Goal: Communication & Community: Answer question/provide support

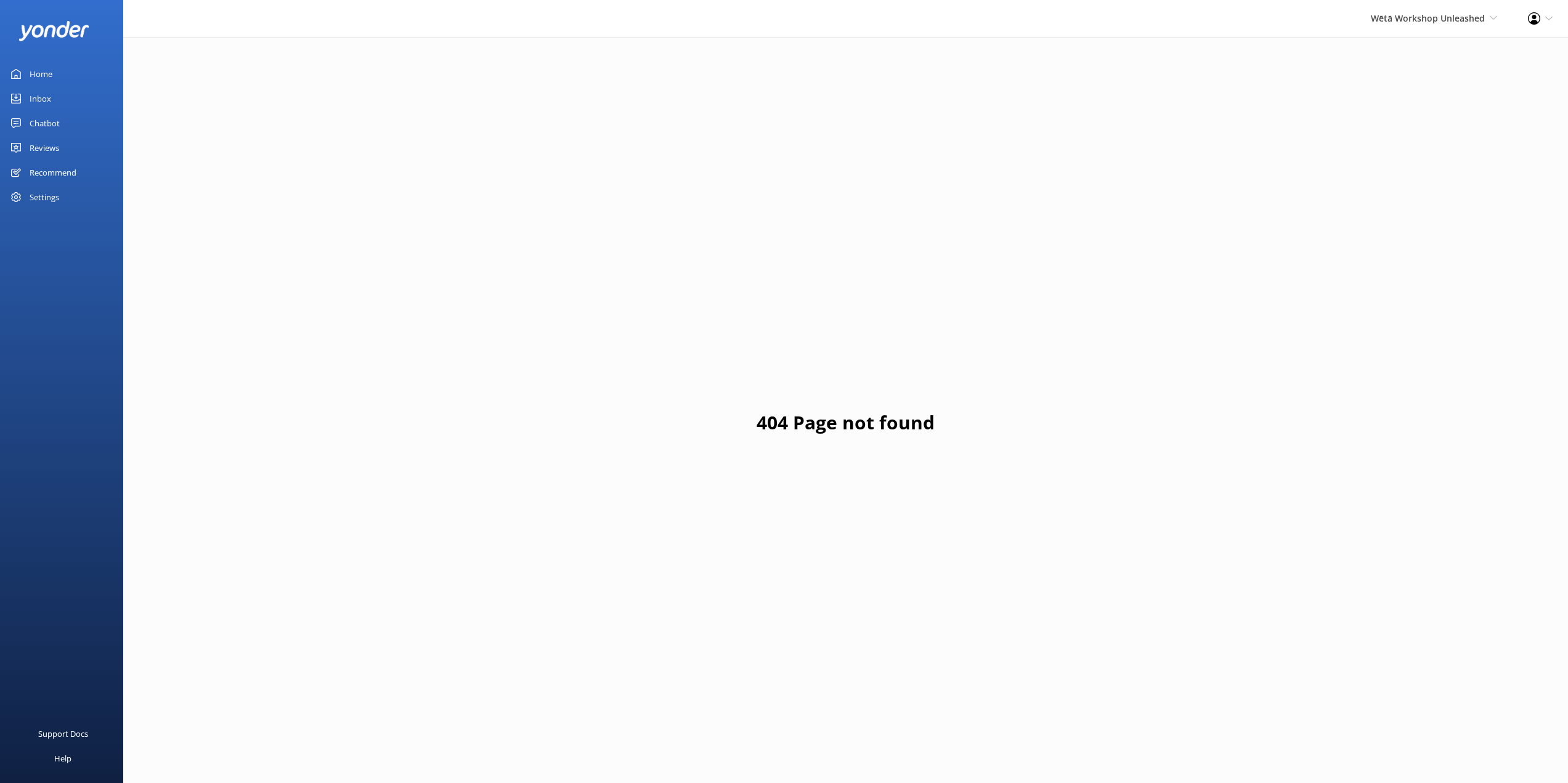
click at [60, 143] on link "Reviews" at bounding box center [61, 147] width 123 height 25
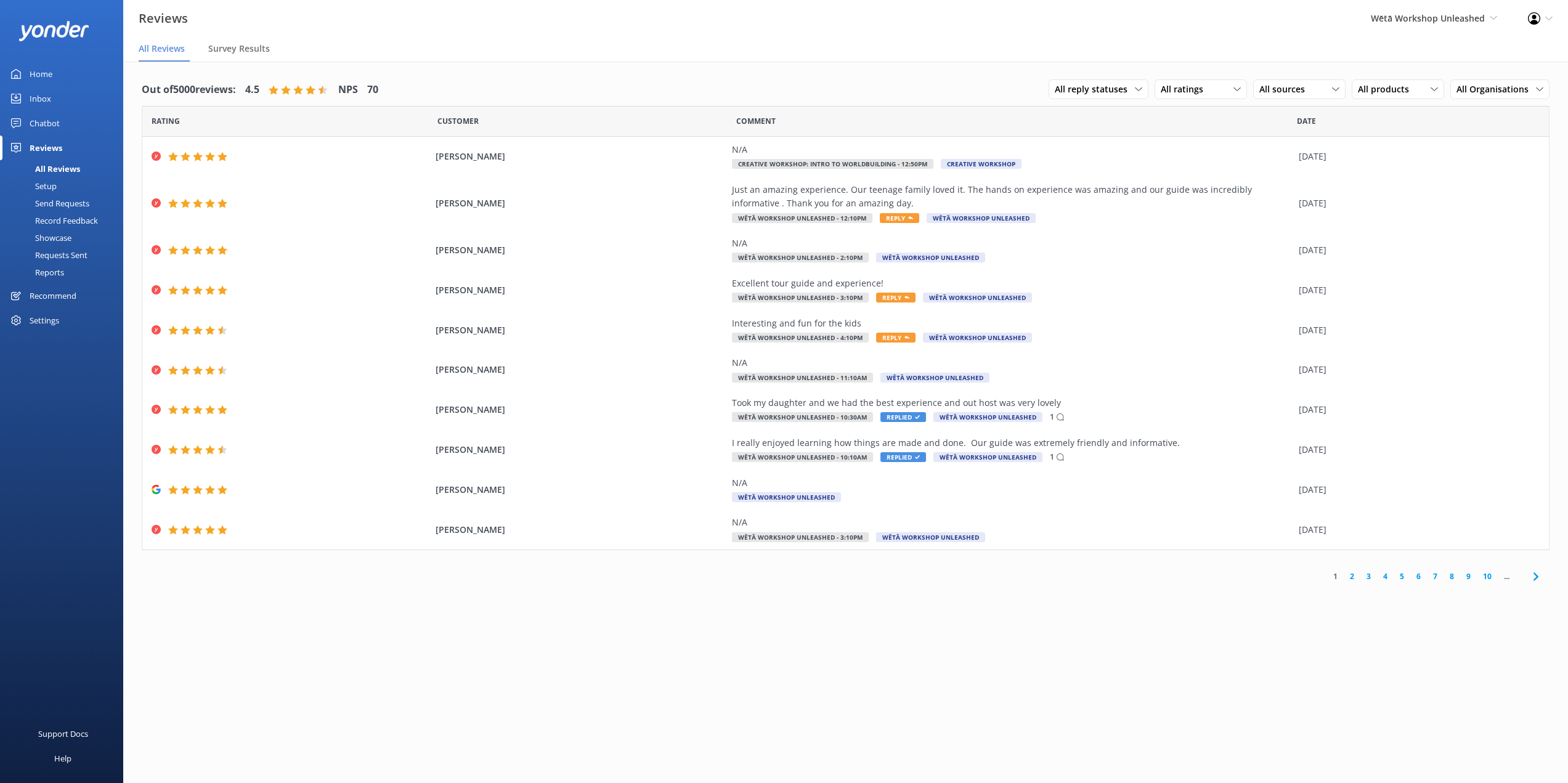
click at [1356, 576] on link "2" at bounding box center [1352, 576] width 16 height 12
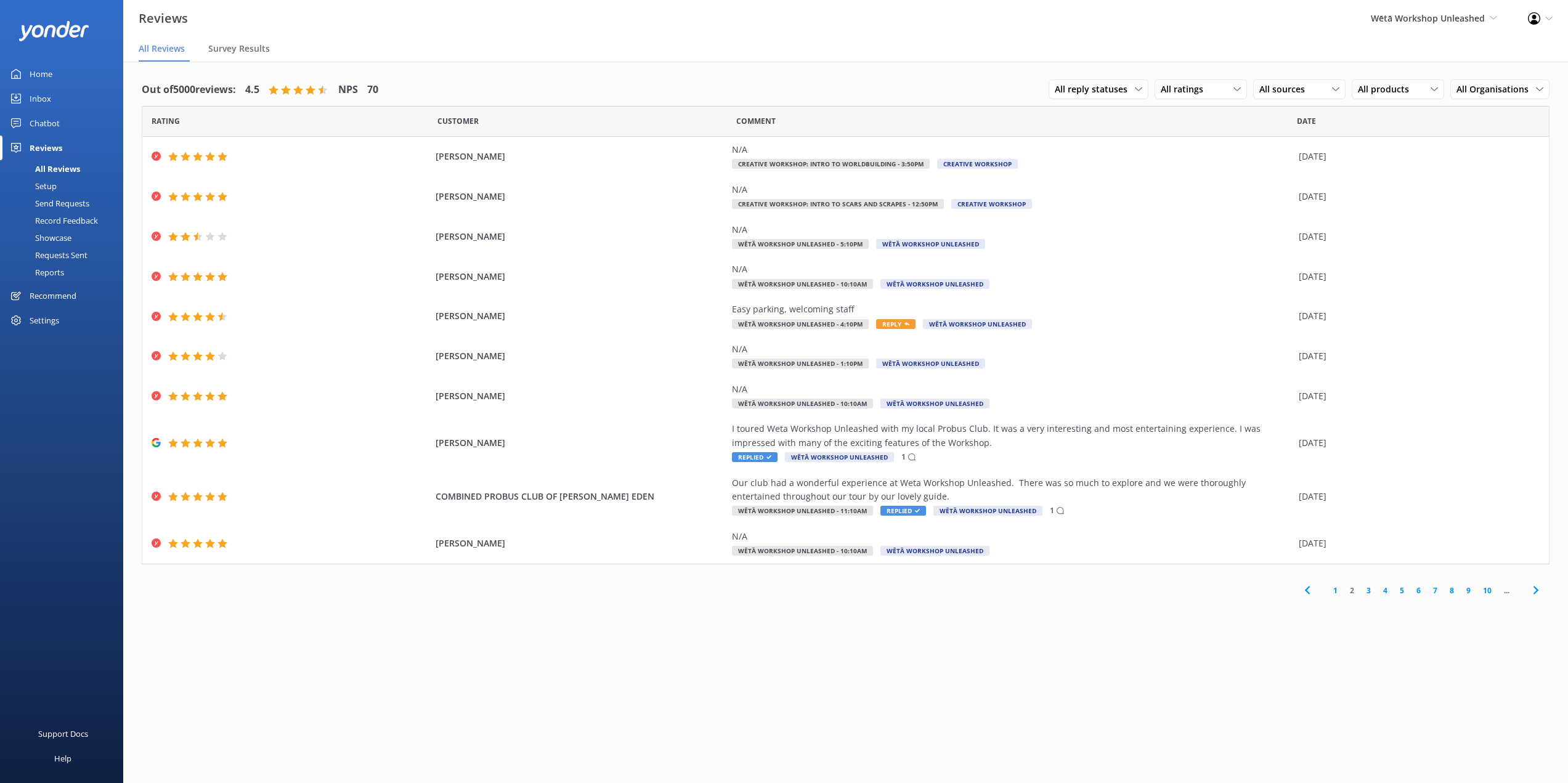
click at [1333, 588] on link "1" at bounding box center [1335, 590] width 16 height 12
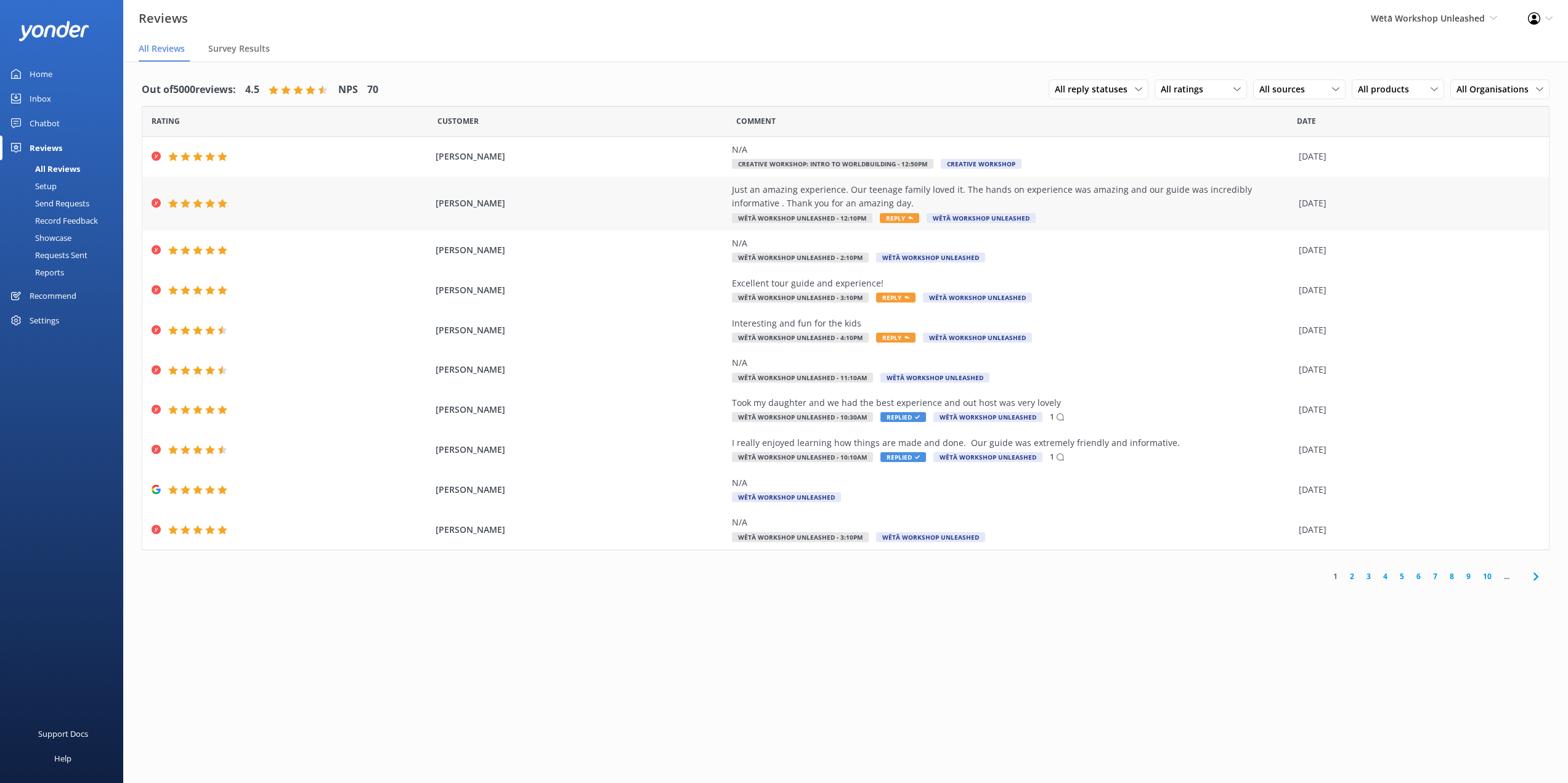
click at [876, 181] on div "[PERSON_NAME] Just an amazing experience. Our teenage family loved it. The hand…" at bounding box center [845, 203] width 1407 height 54
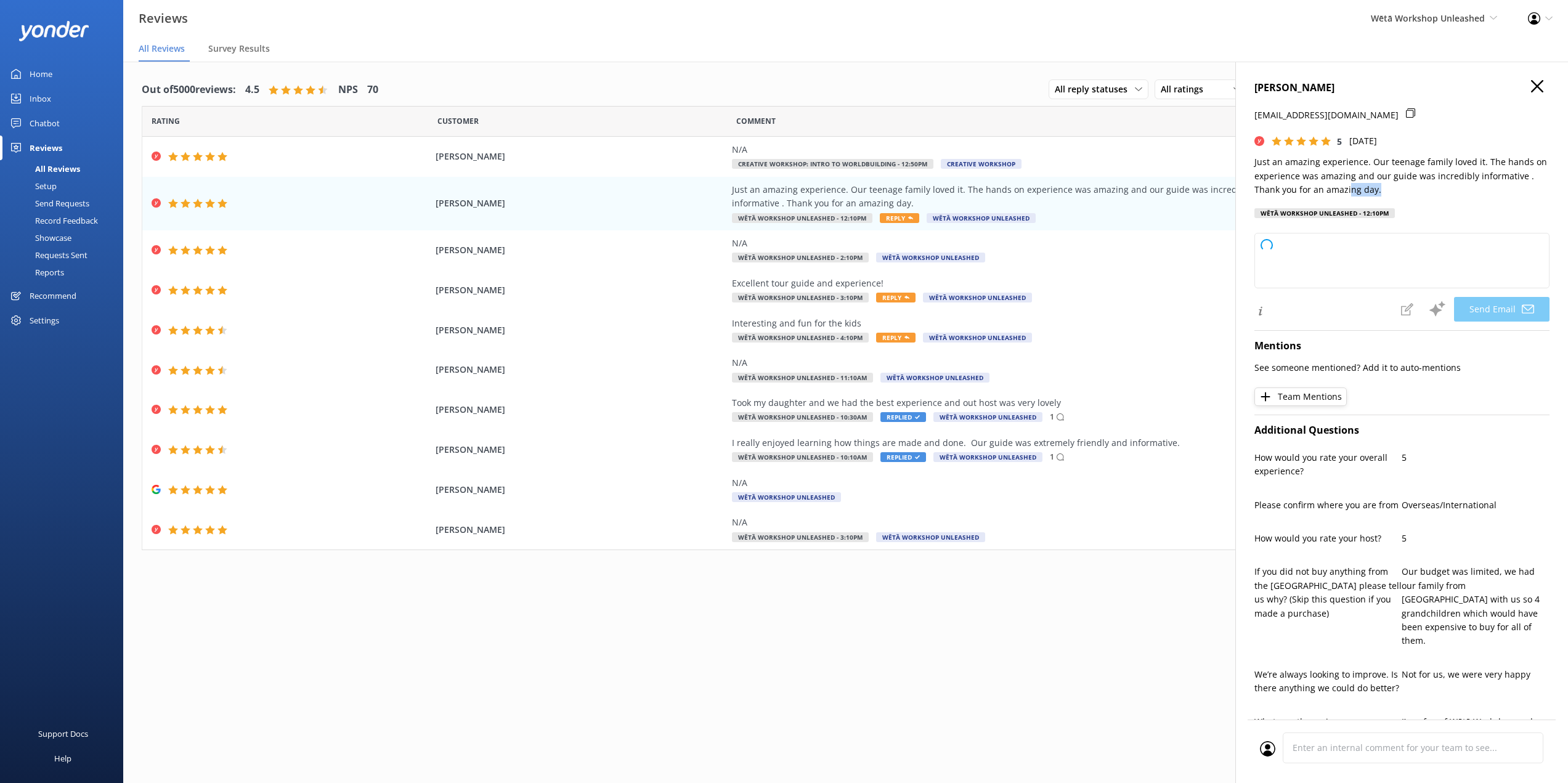
type textarea "Kia ora [PERSON_NAME], Thank you so much for your wonderful feedback! We're thr…"
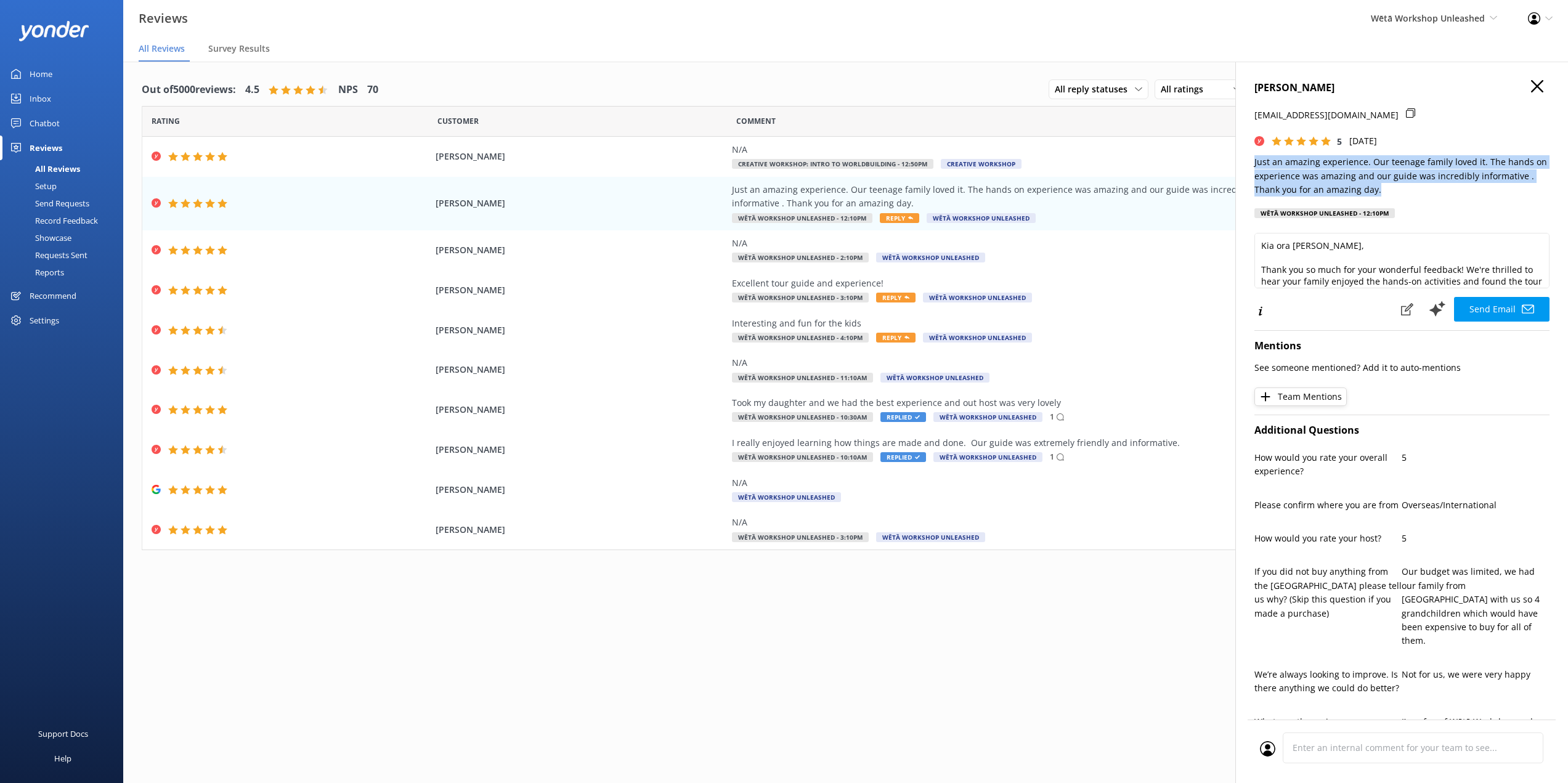
drag, startPoint x: 1378, startPoint y: 191, endPoint x: 1248, endPoint y: 165, distance: 132.6
click at [1248, 165] on div "[PERSON_NAME] [PERSON_NAME][EMAIL_ADDRESS][DOMAIN_NAME] 5 [DATE] Just an amazin…" at bounding box center [1402, 452] width 333 height 783
copy p "Just an amazing experience. Our teenage family loved it. The hands on experienc…"
